Goal: Task Accomplishment & Management: Use online tool/utility

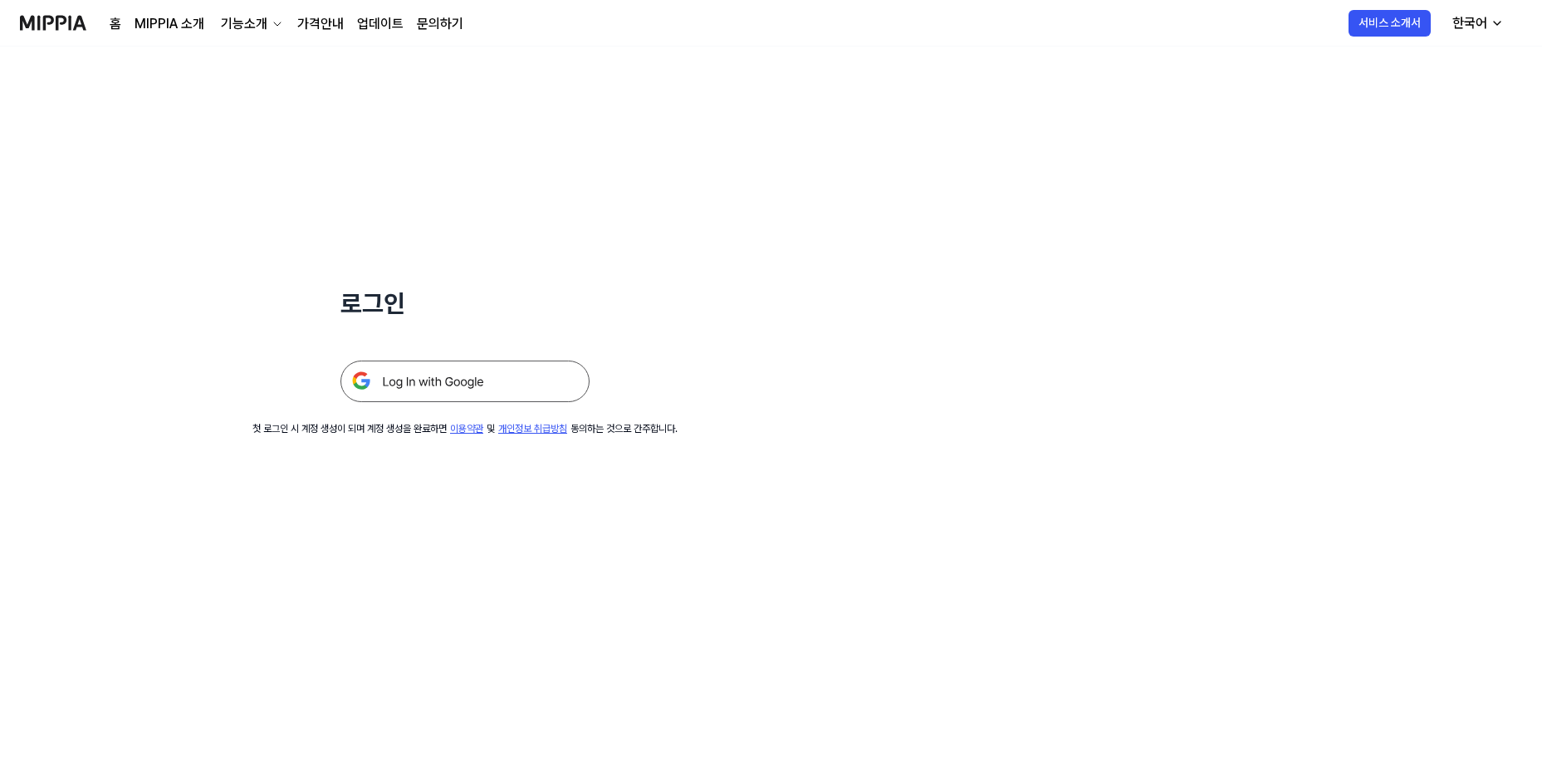
drag, startPoint x: 0, startPoint y: 0, endPoint x: 3, endPoint y: 371, distance: 371.2
click at [384, 373] on img at bounding box center [464, 381] width 249 height 42
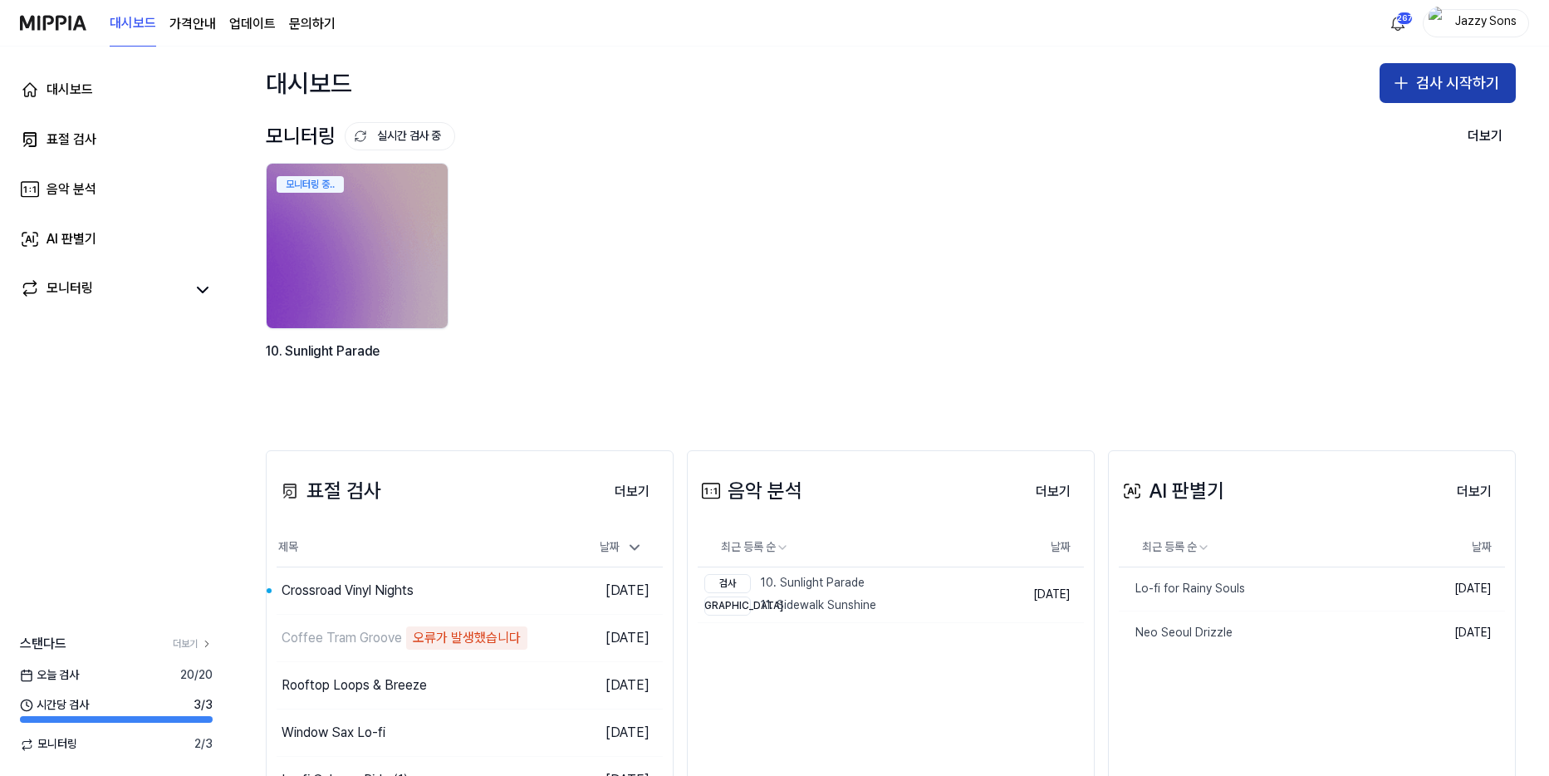
click at [1449, 86] on button "검사 시작하기" at bounding box center [1447, 83] width 136 height 40
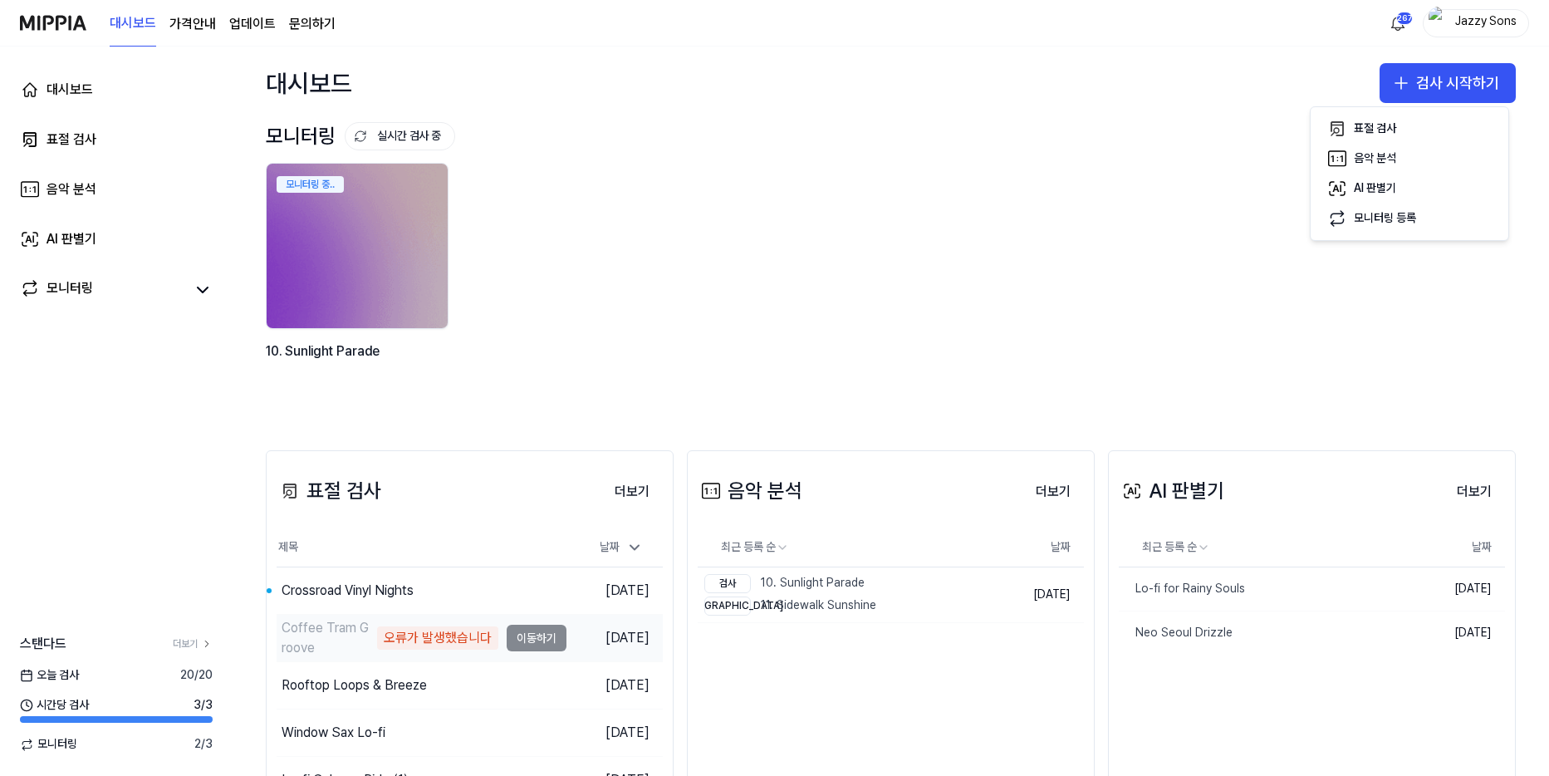
click at [367, 641] on div "Coffee Tram Groove" at bounding box center [327, 638] width 91 height 40
click at [331, 636] on div "Coffee Tram Groove" at bounding box center [327, 638] width 91 height 40
click at [519, 636] on td "Coffee Tram Groove 오류가 발생했습니다 이동하기" at bounding box center [422, 638] width 290 height 47
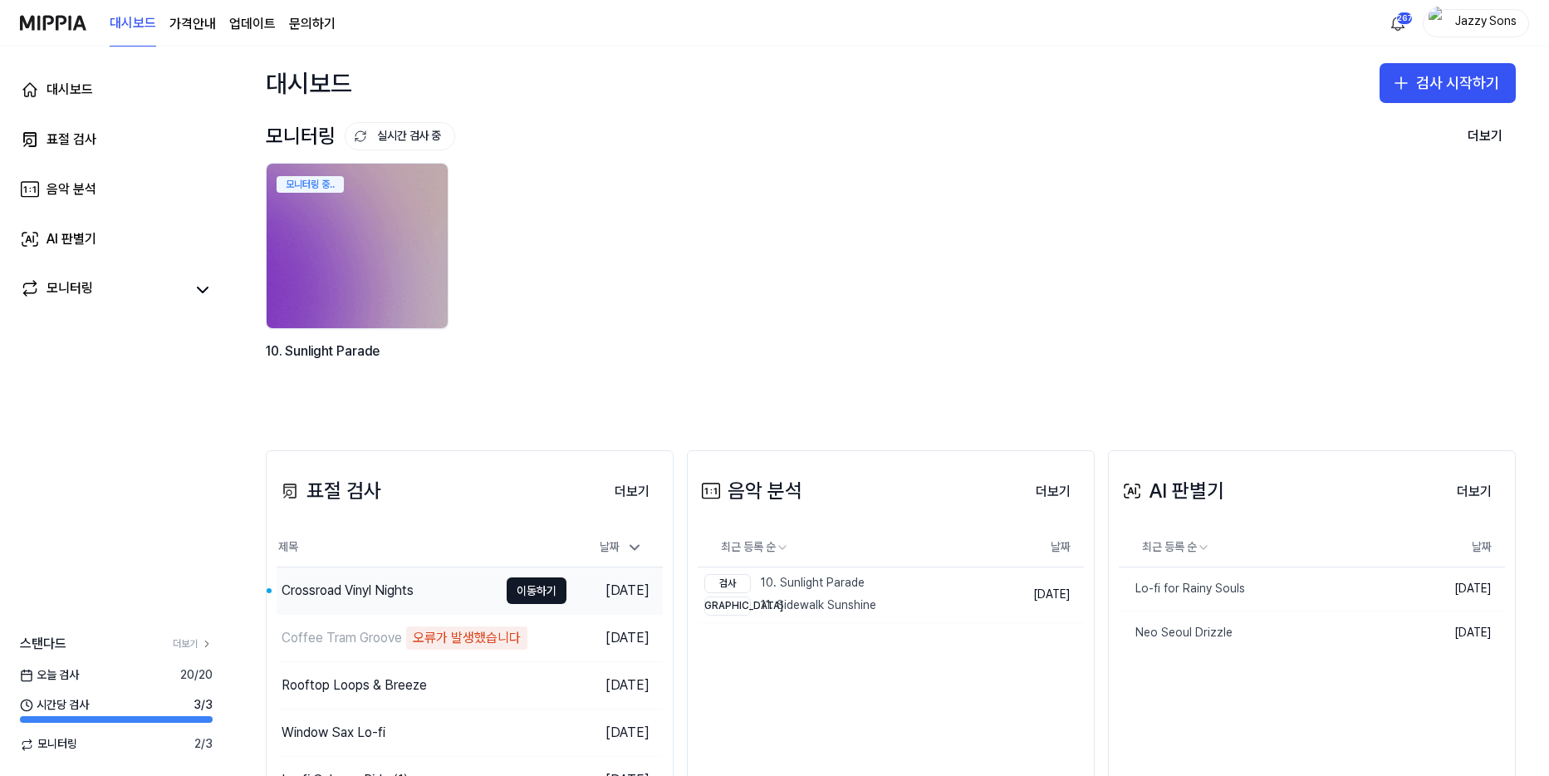
click at [345, 576] on div "Crossroad Vinyl Nights" at bounding box center [388, 590] width 222 height 47
click at [1433, 80] on button "검사 시작하기" at bounding box center [1447, 83] width 136 height 40
click at [1374, 135] on div "표절 검사" at bounding box center [1375, 128] width 42 height 17
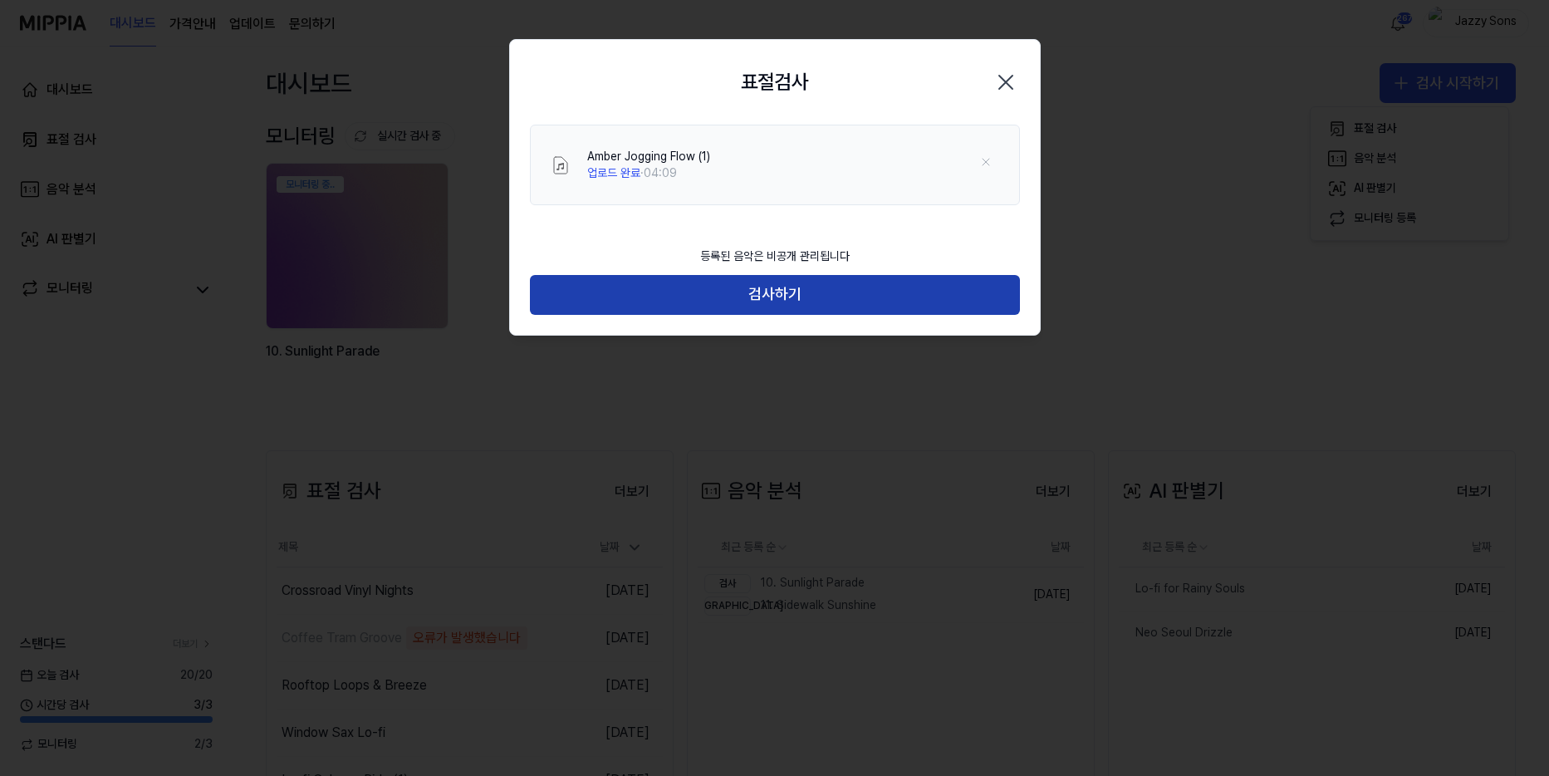
click at [804, 287] on button "검사하기" at bounding box center [775, 295] width 490 height 40
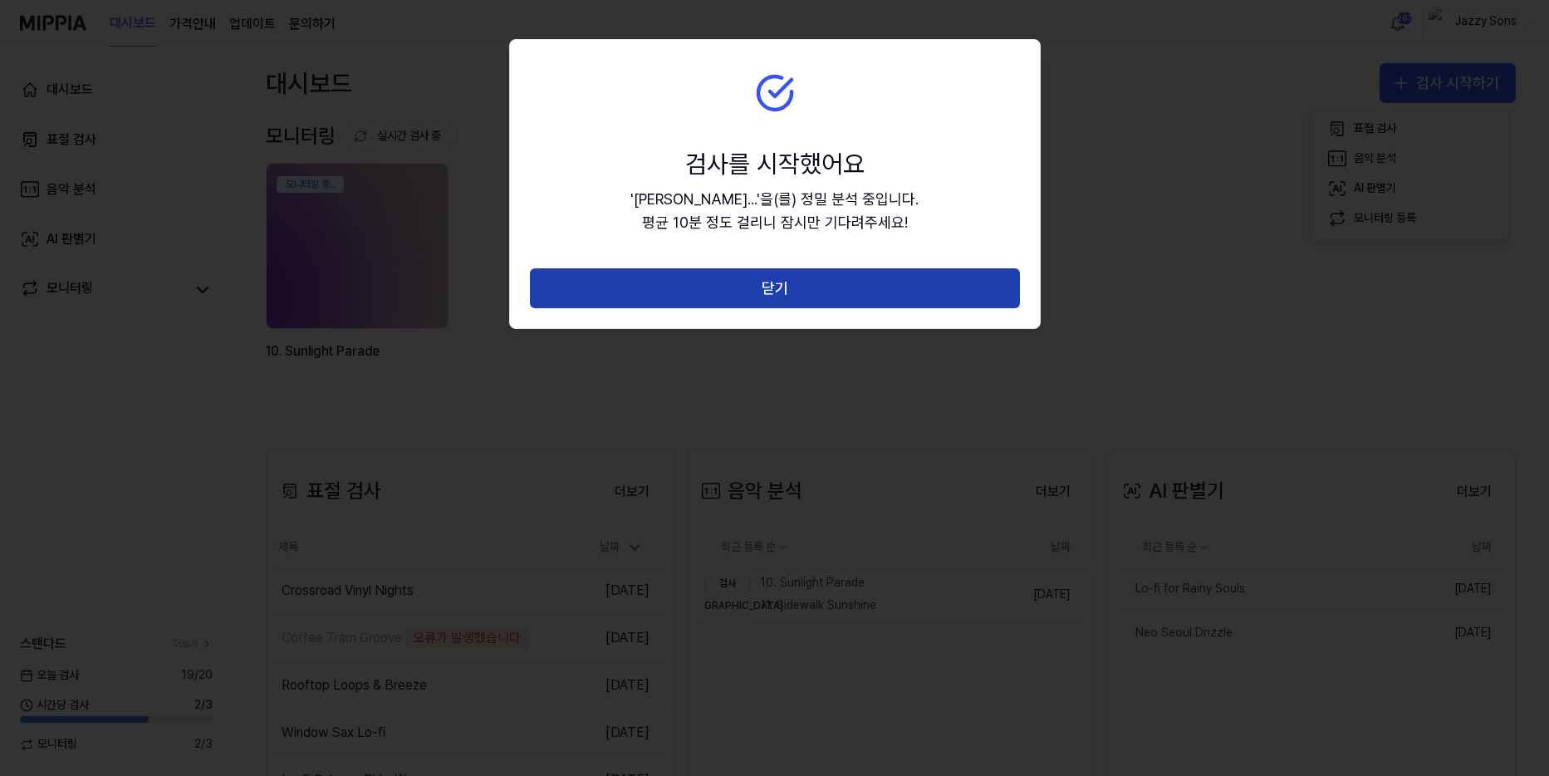
click at [776, 290] on button "닫기" at bounding box center [775, 288] width 490 height 40
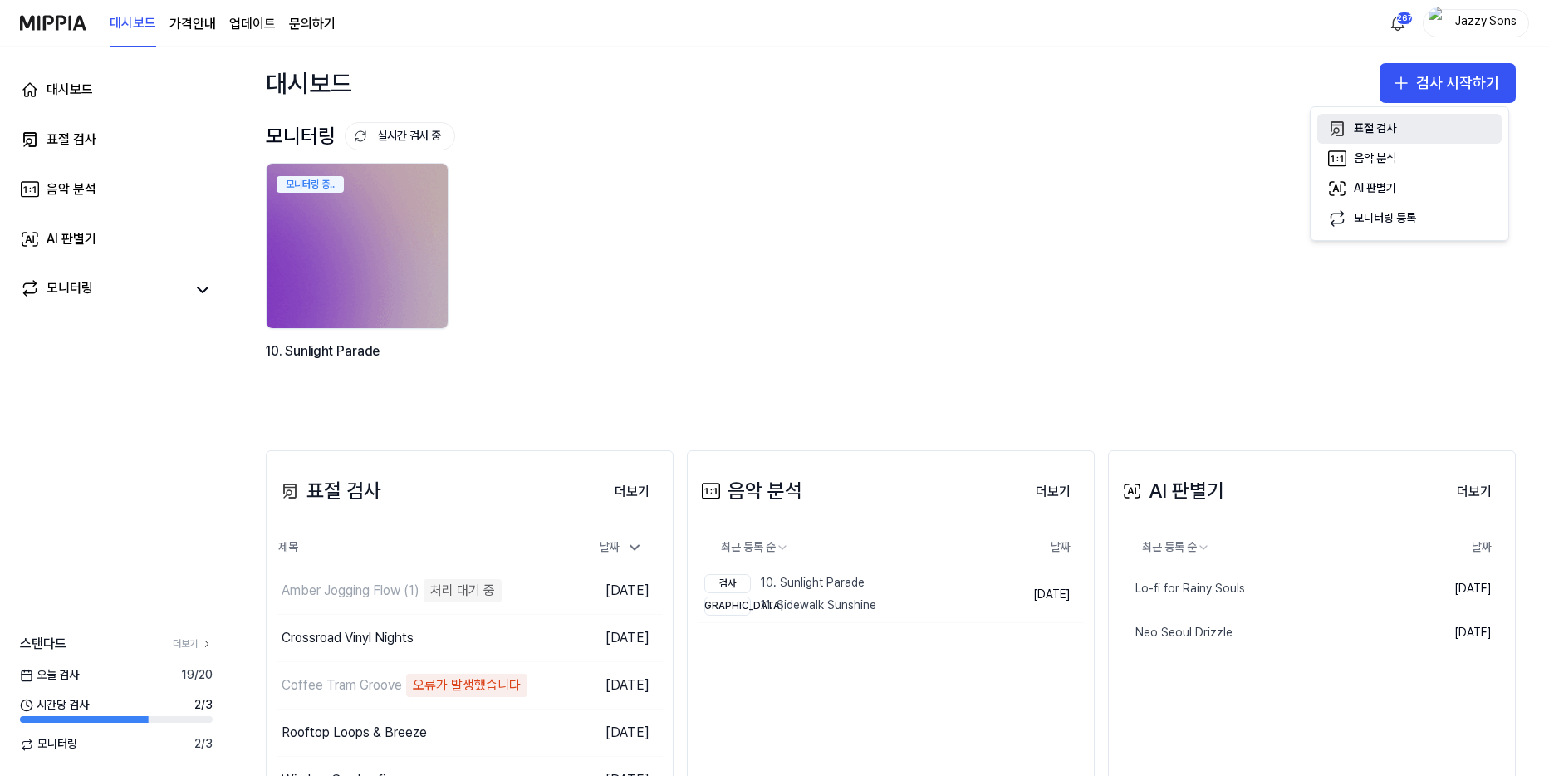
click at [1382, 131] on div "표절 검사" at bounding box center [1375, 128] width 42 height 17
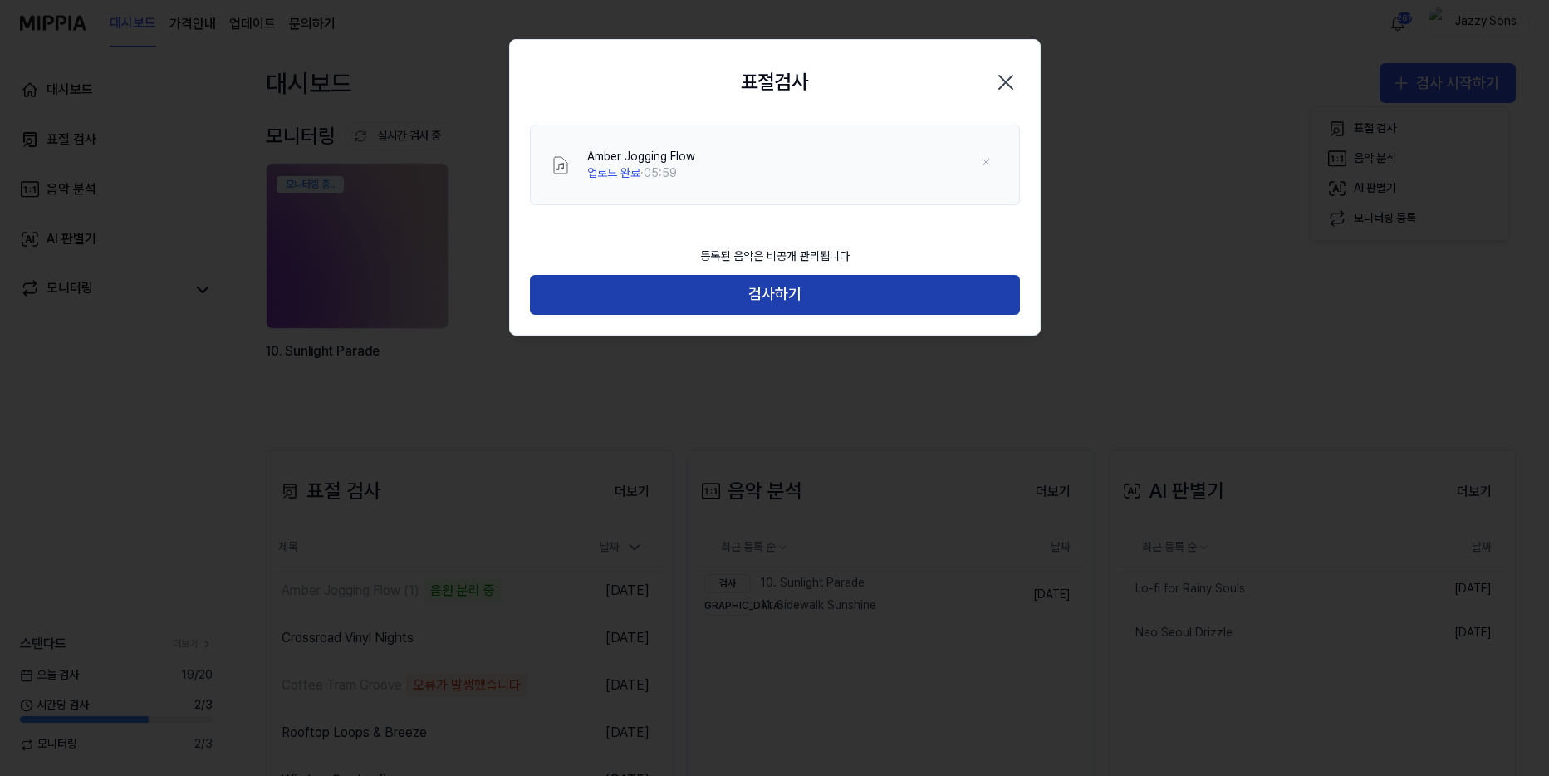
click at [734, 301] on button "검사하기" at bounding box center [775, 295] width 490 height 40
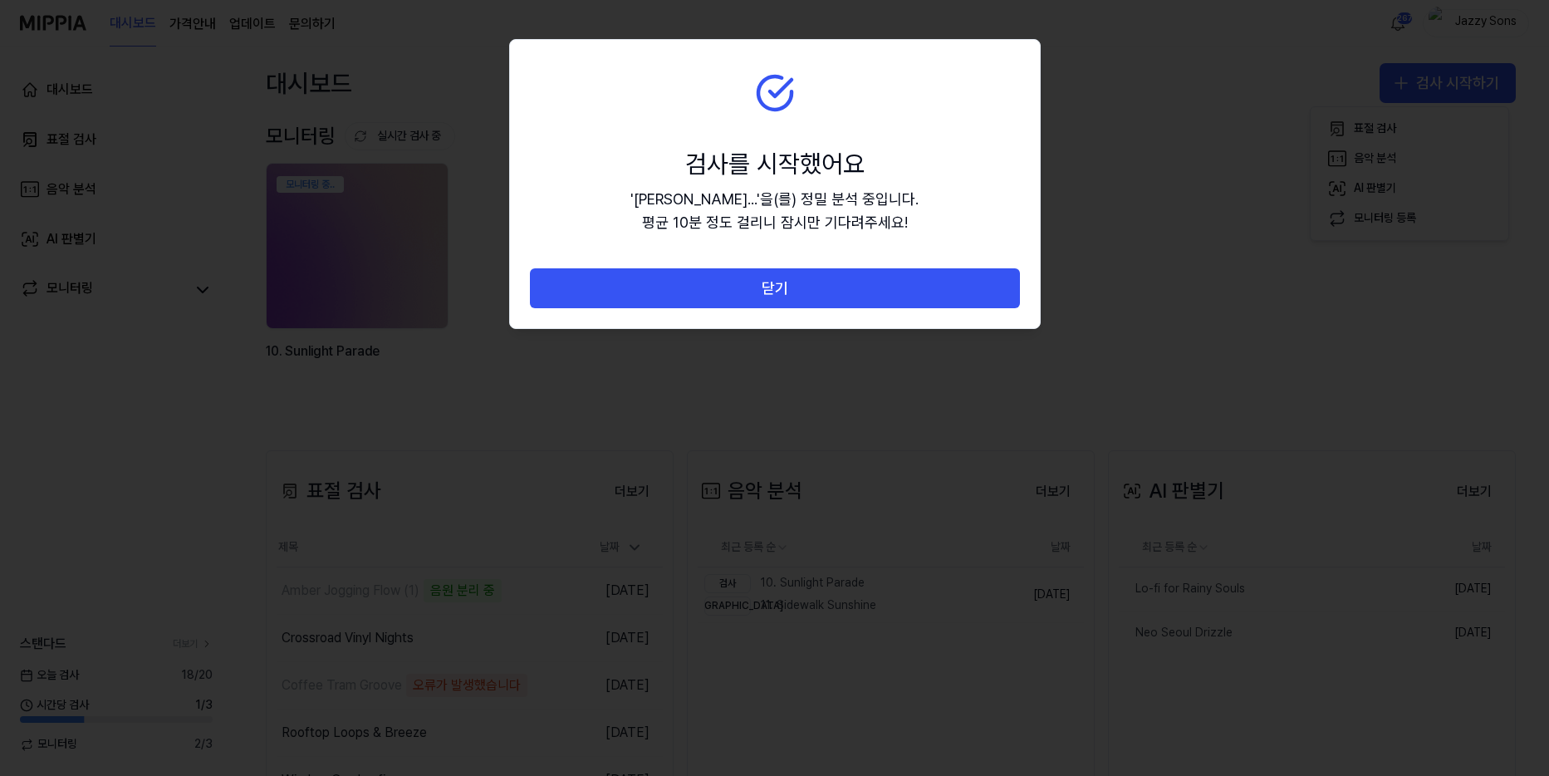
click at [759, 283] on button "닫기" at bounding box center [775, 288] width 490 height 40
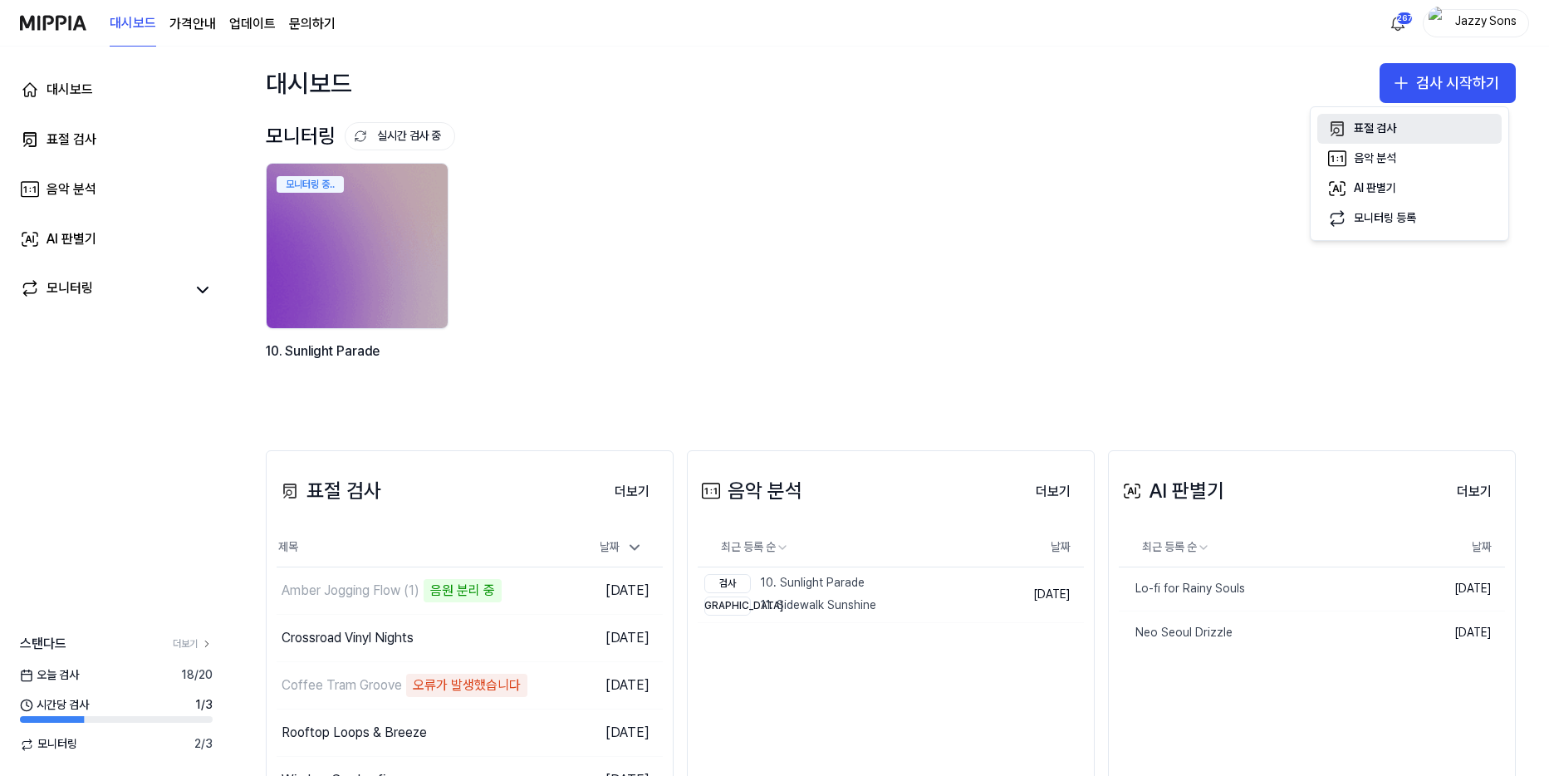
click at [1413, 128] on button "표절 검사" at bounding box center [1409, 129] width 184 height 30
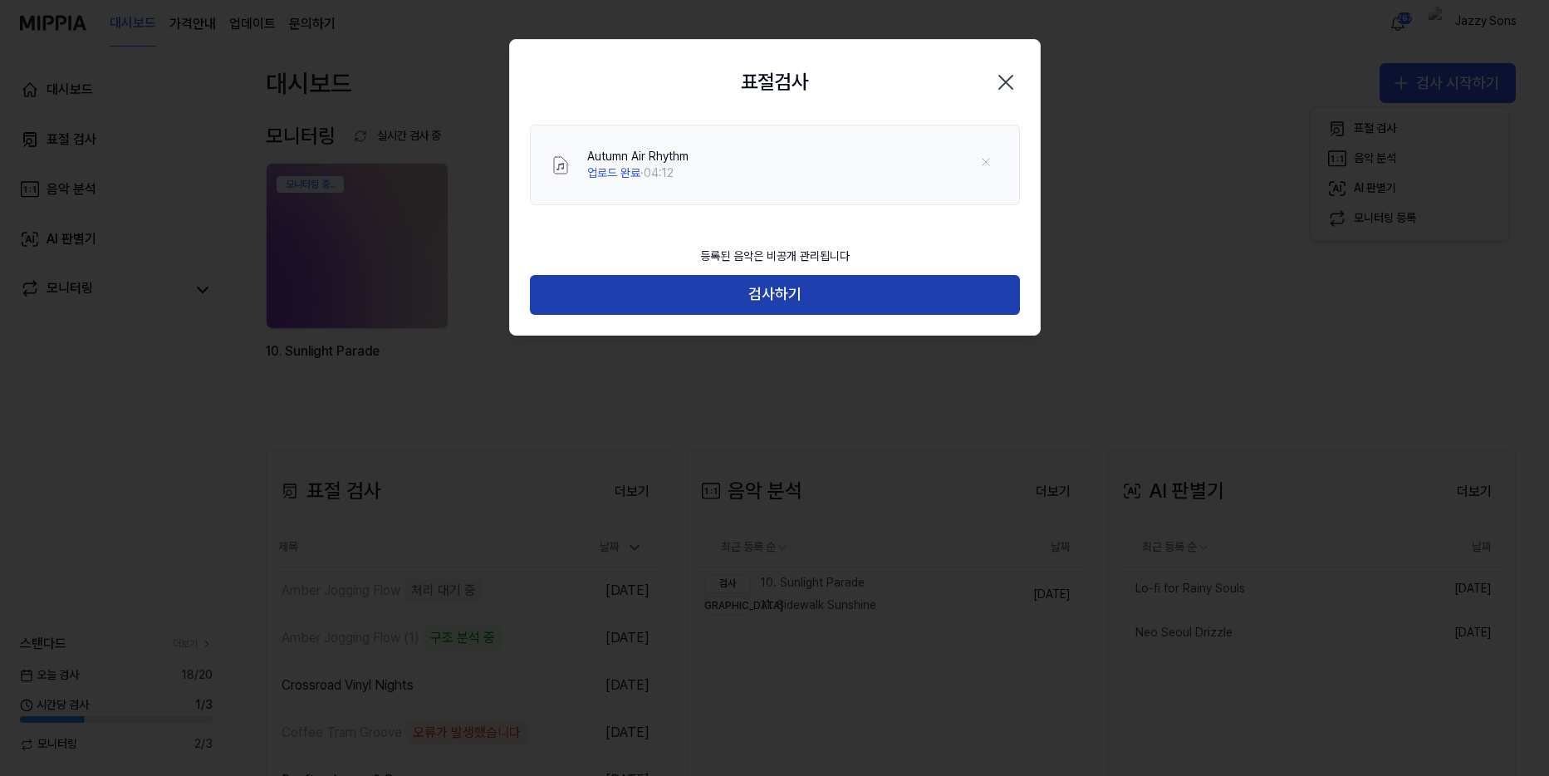
click at [780, 278] on button "검사하기" at bounding box center [775, 295] width 490 height 40
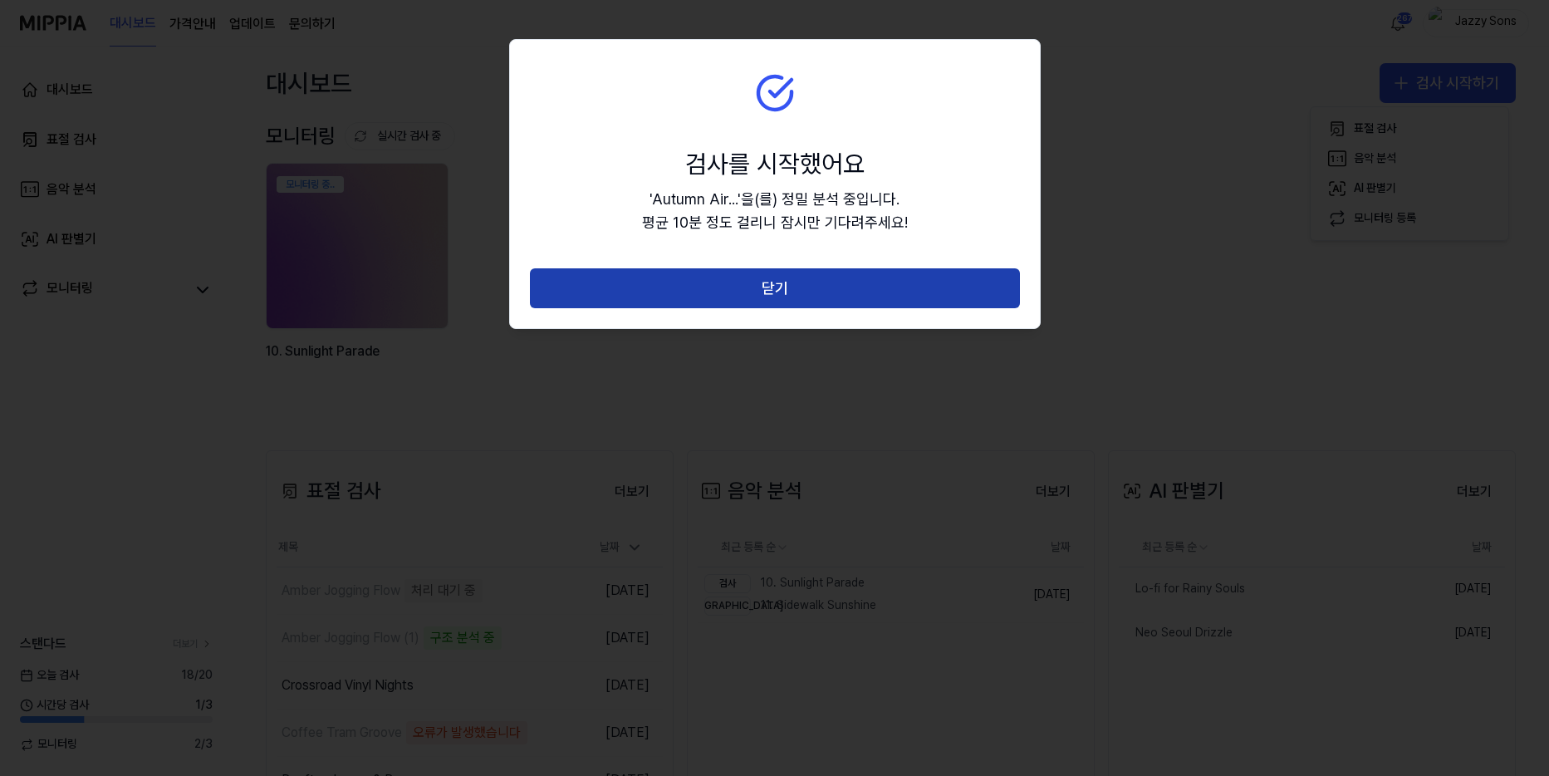
click at [800, 277] on button "닫기" at bounding box center [775, 288] width 490 height 40
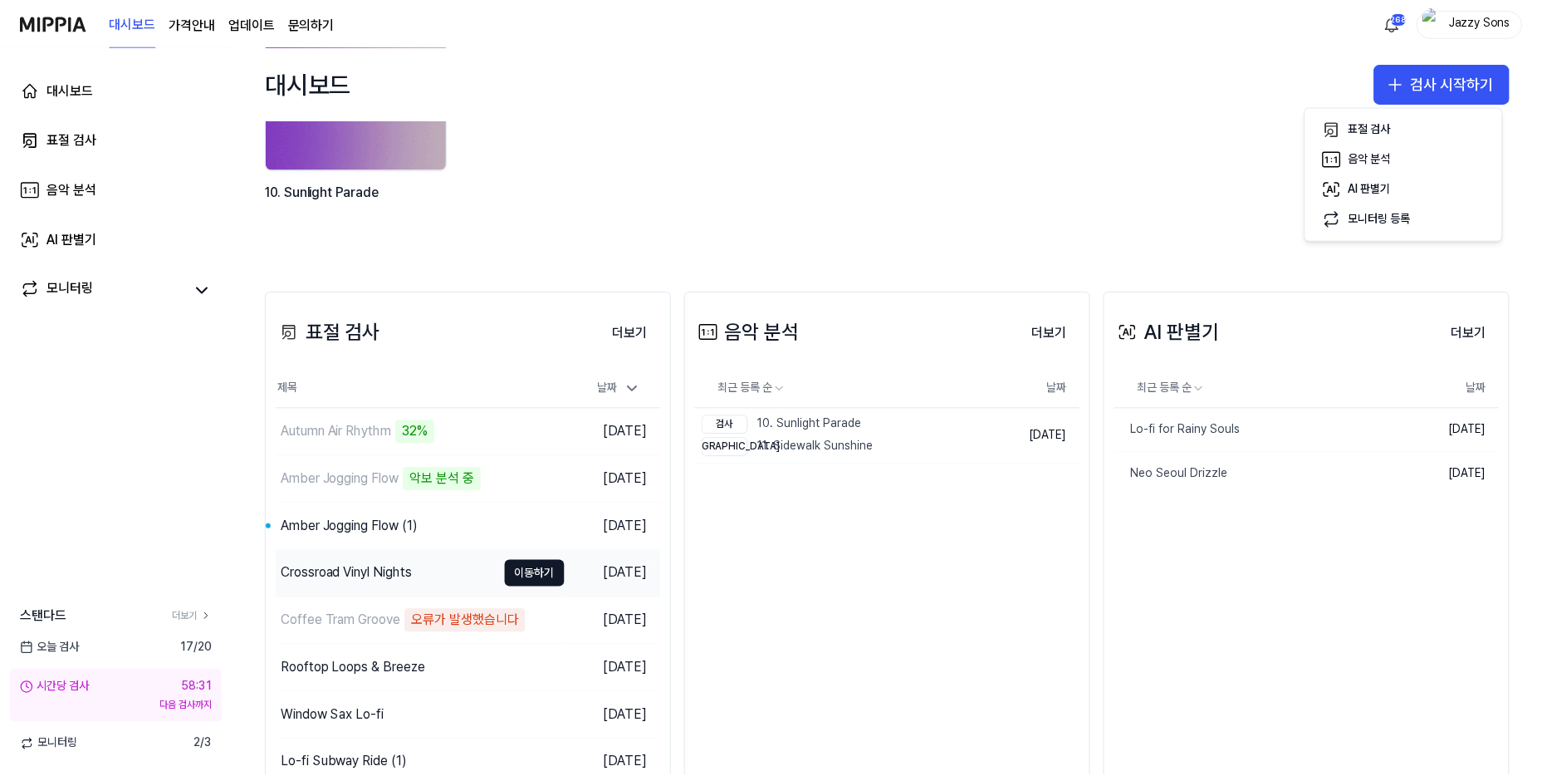
scroll to position [166, 0]
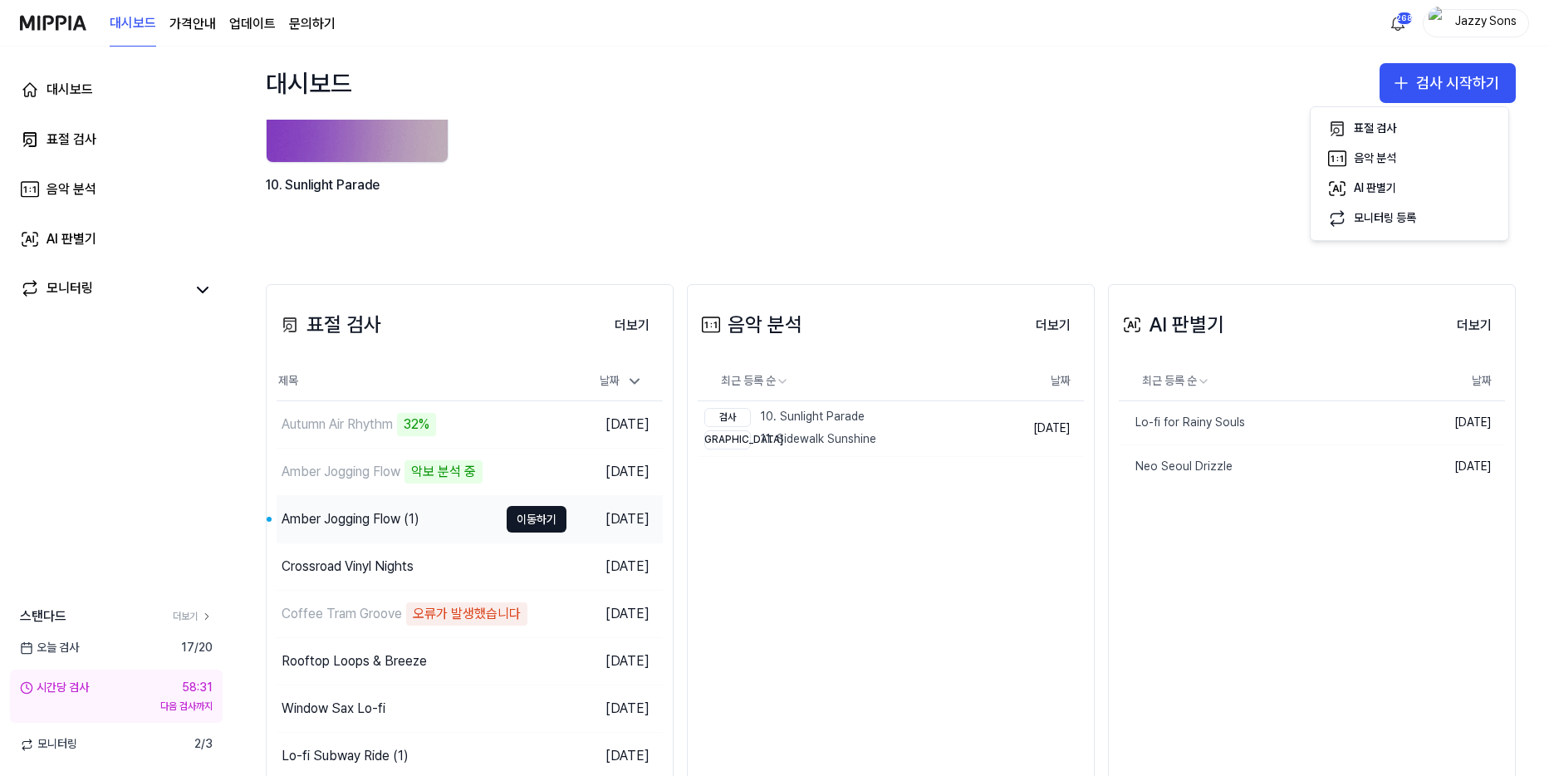
click at [370, 505] on div "Amber Jogging Flow (1)" at bounding box center [388, 519] width 222 height 47
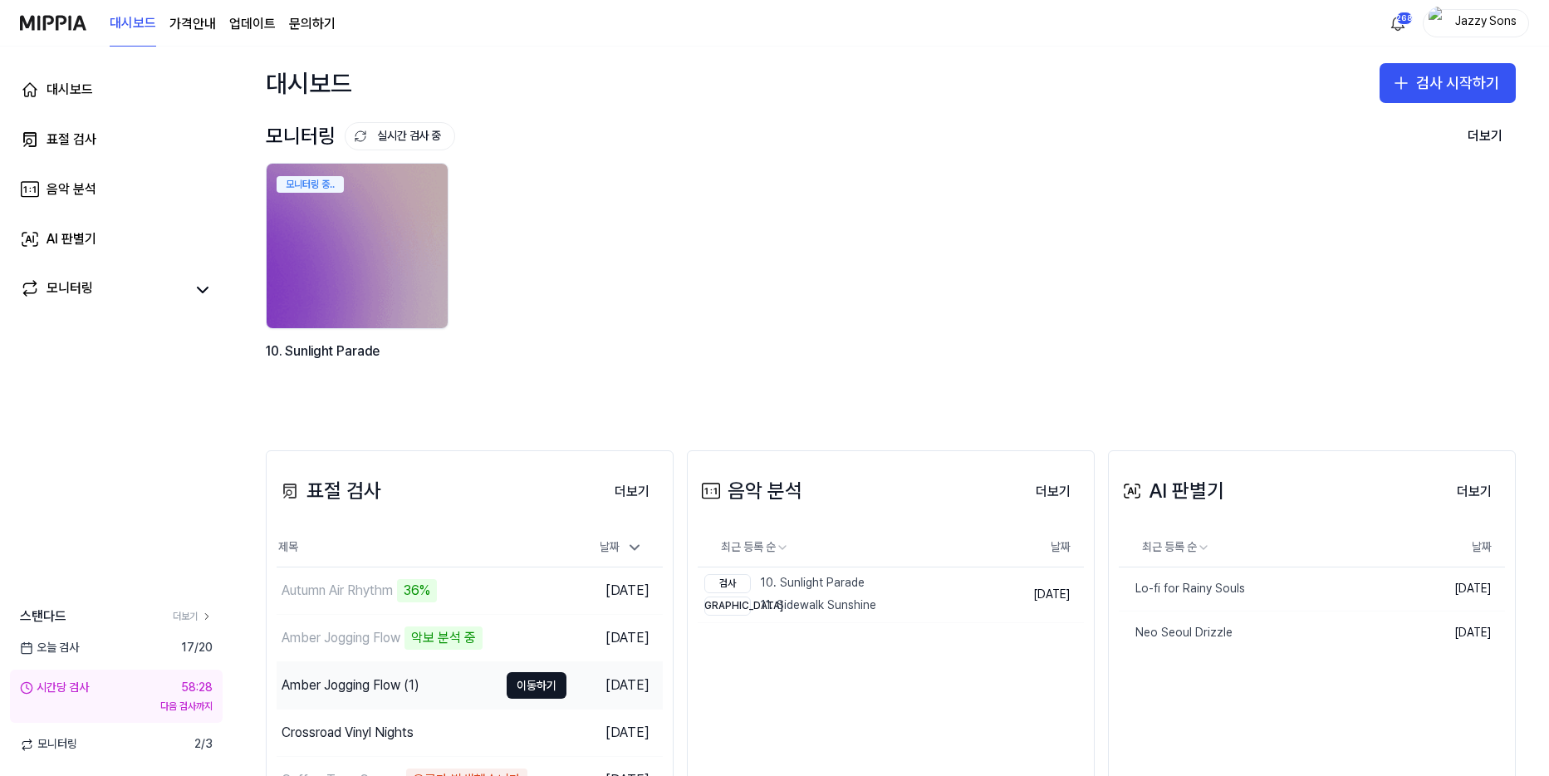
click at [367, 690] on div "Amber Jogging Flow (1)" at bounding box center [351, 685] width 138 height 20
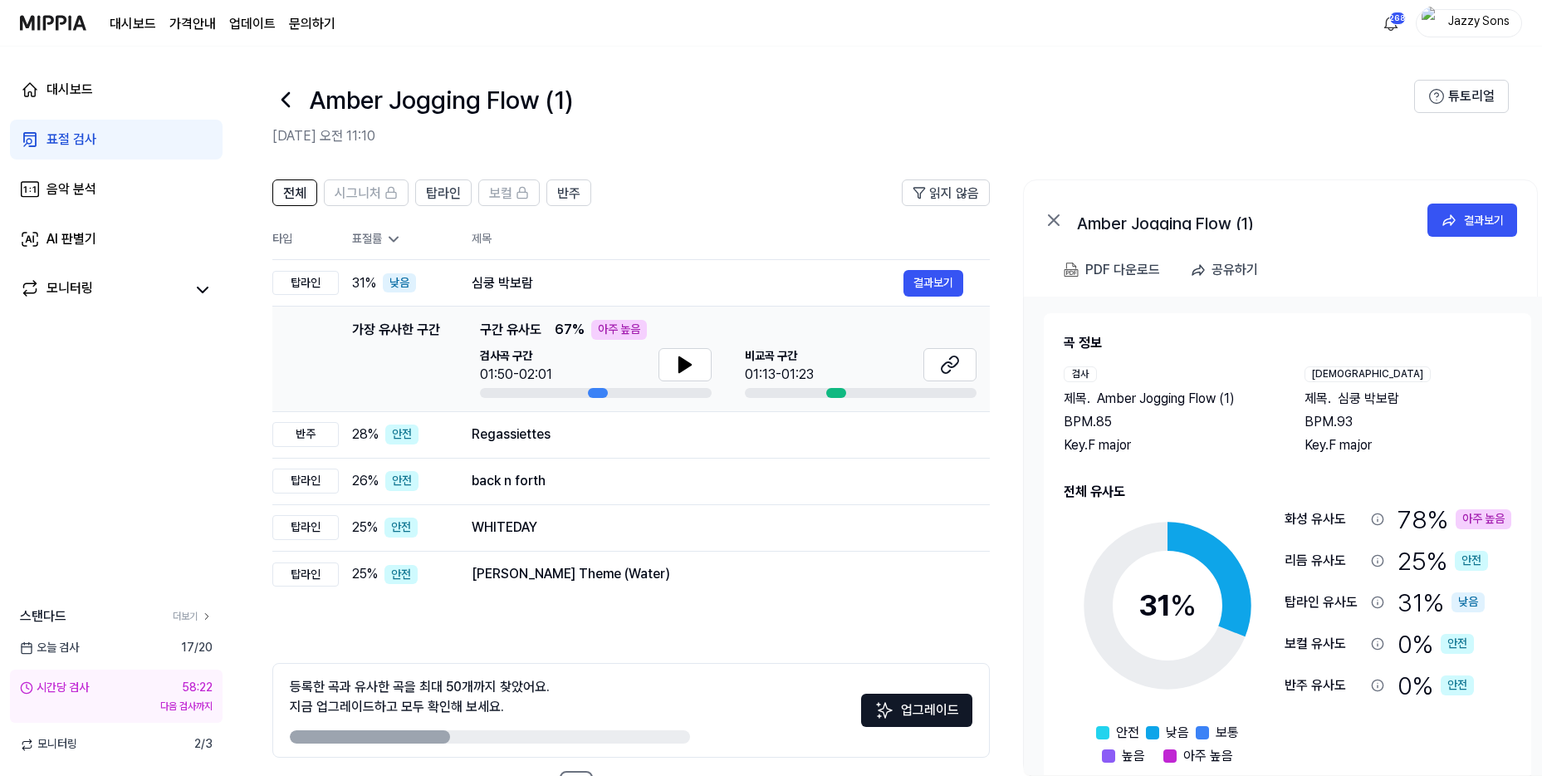
click at [1163, 609] on div "31 %" at bounding box center [1168, 605] width 58 height 45
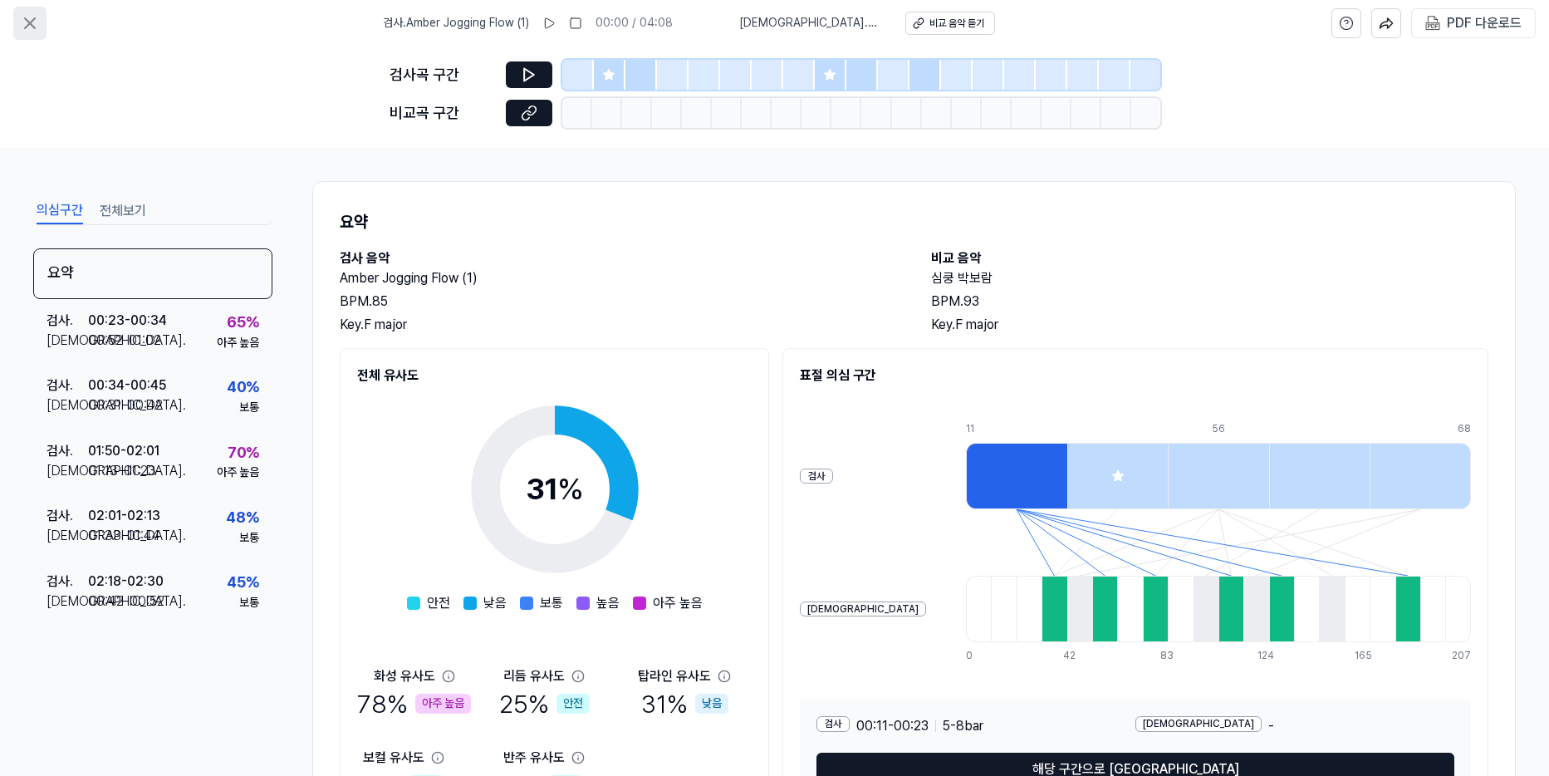
click at [29, 26] on icon at bounding box center [30, 23] width 20 height 20
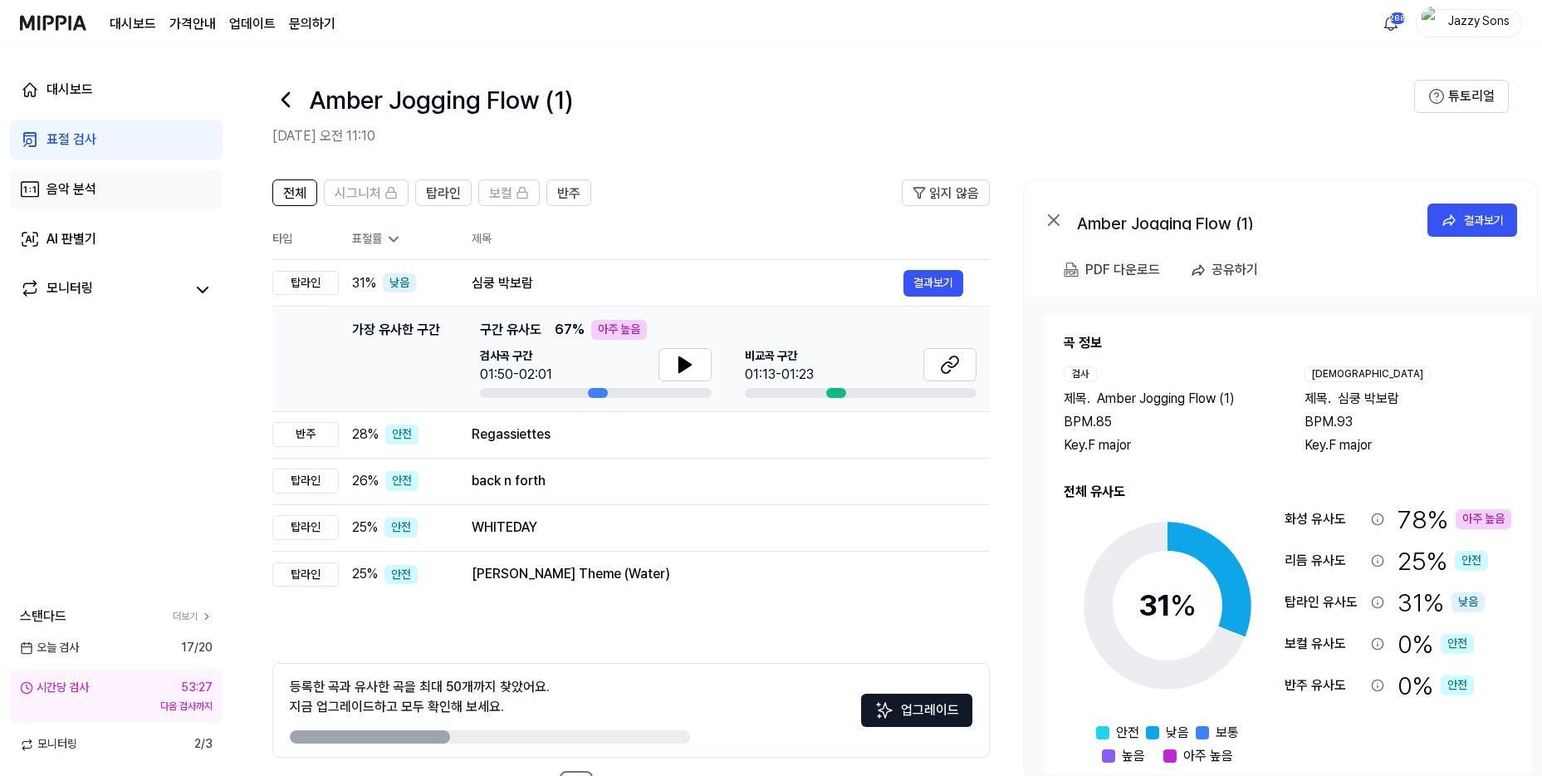
click at [97, 189] on link "음악 분석" at bounding box center [116, 189] width 213 height 40
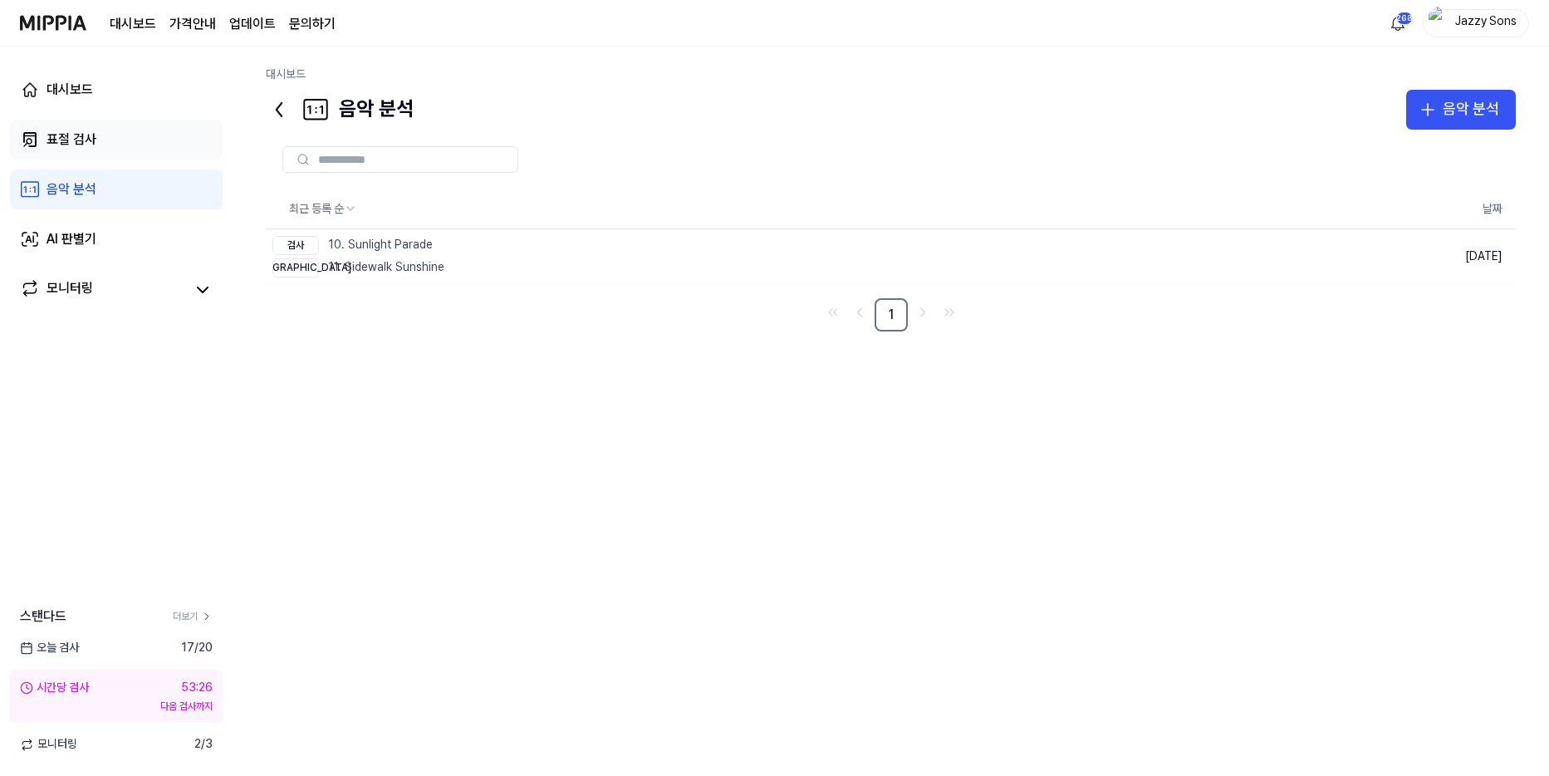
click at [96, 143] on link "표절 검사" at bounding box center [116, 140] width 213 height 40
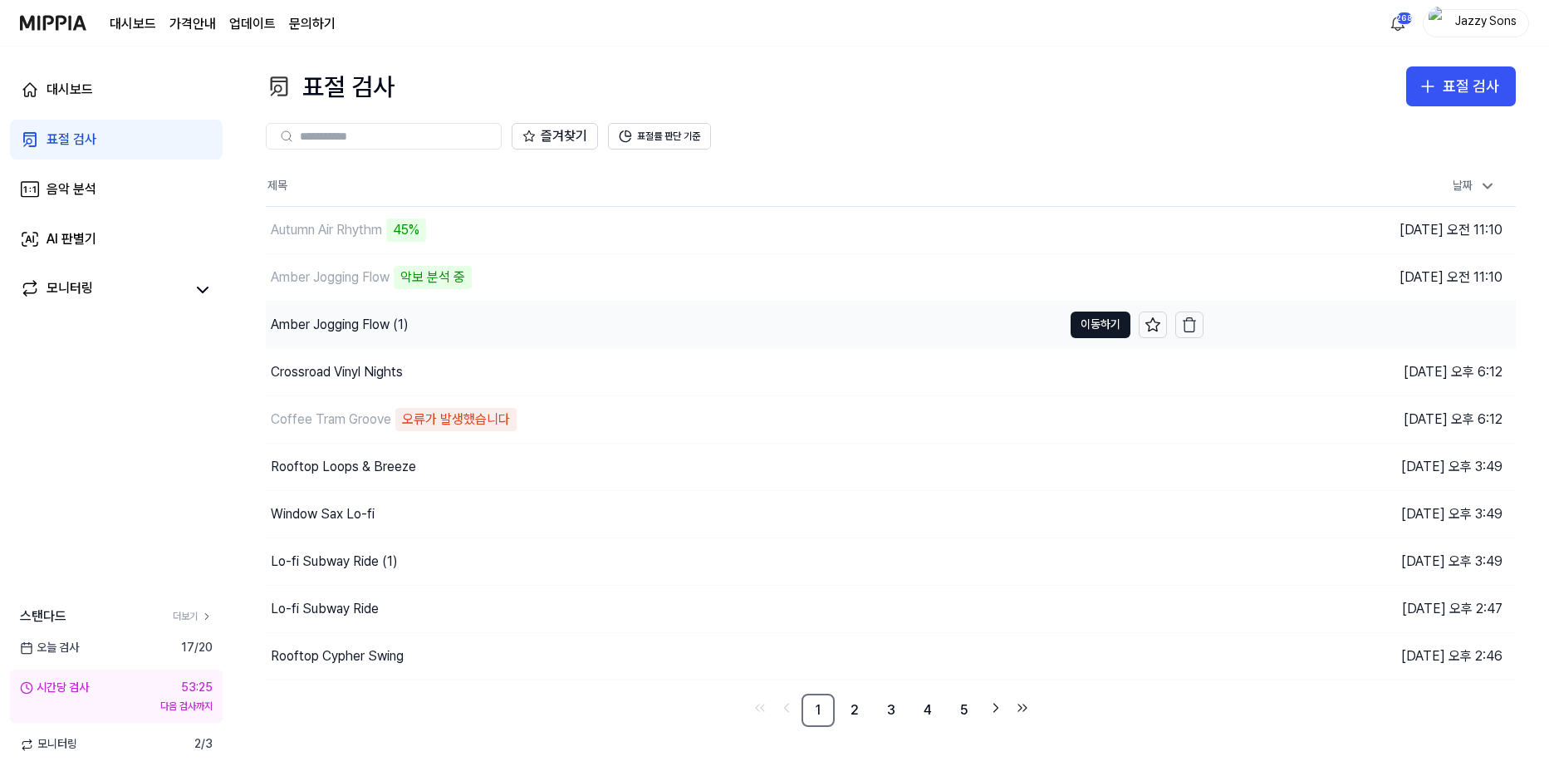
click at [336, 321] on div "Amber Jogging Flow (1)" at bounding box center [340, 325] width 138 height 20
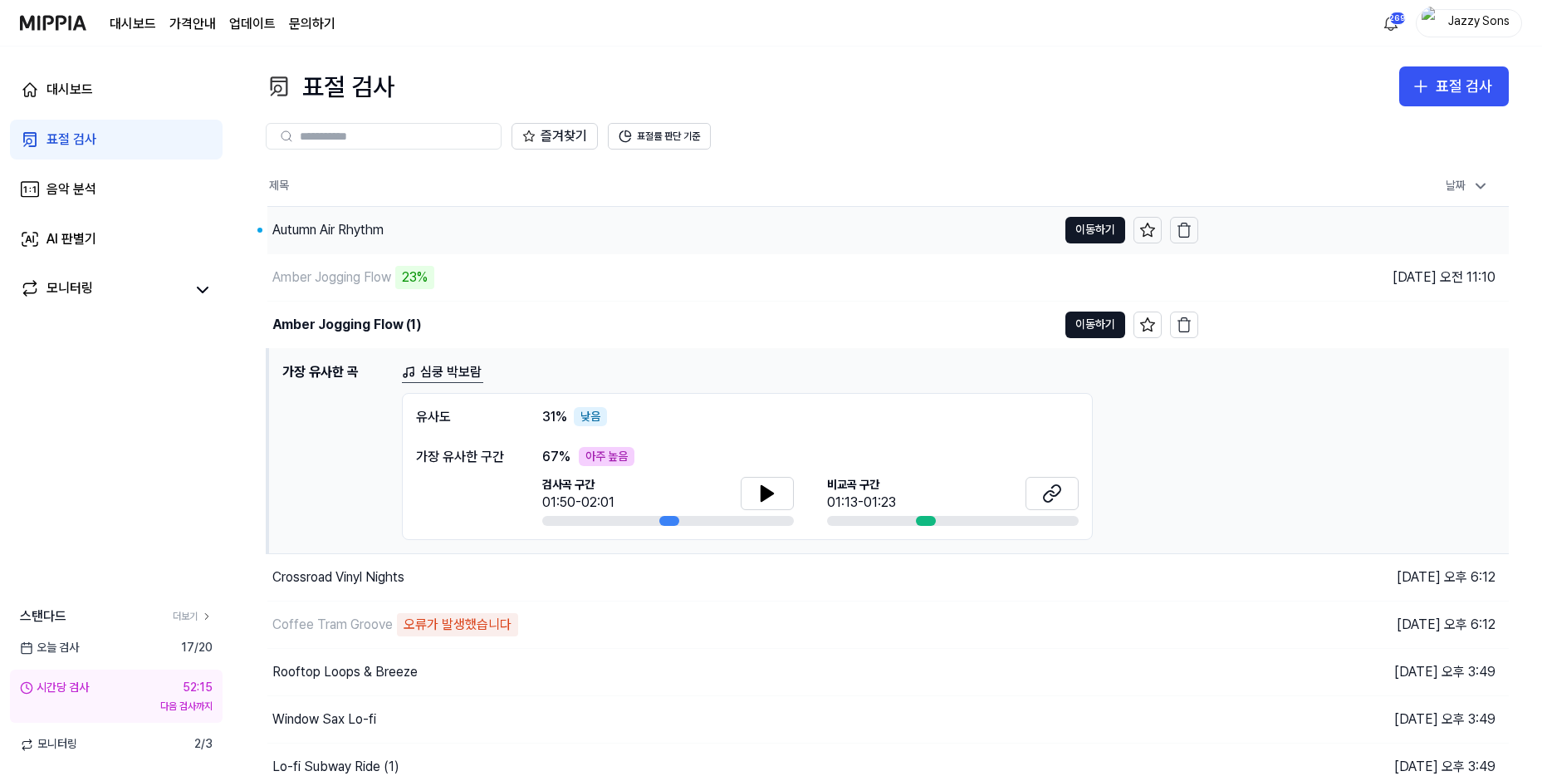
click at [322, 238] on div "Autumn Air Rhythm" at bounding box center [327, 230] width 111 height 20
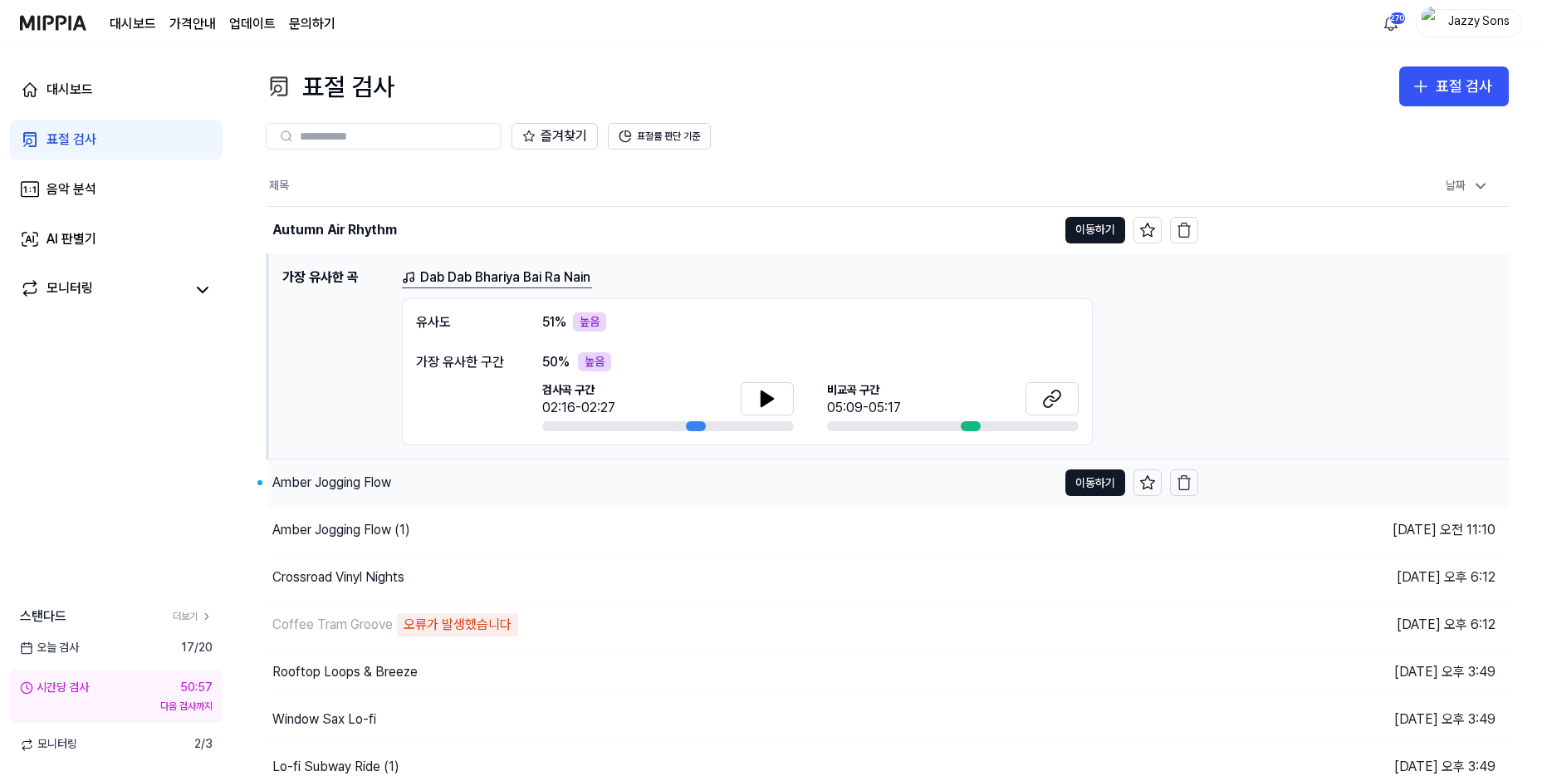
click at [328, 475] on div "Amber Jogging Flow" at bounding box center [331, 483] width 119 height 20
